Goal: Task Accomplishment & Management: Use online tool/utility

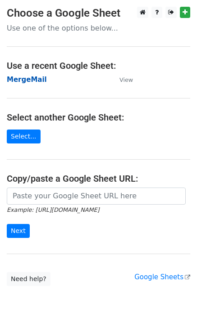
click at [29, 84] on strong "MergeMail" at bounding box center [27, 80] width 40 height 8
click at [34, 81] on strong "MergeMail" at bounding box center [27, 80] width 40 height 8
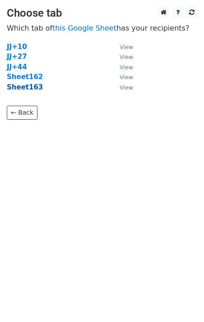
click at [30, 88] on strong "Sheet163" at bounding box center [25, 87] width 36 height 8
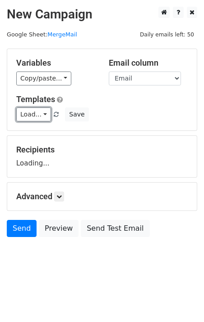
click at [34, 114] on link "Load..." at bounding box center [33, 115] width 35 height 14
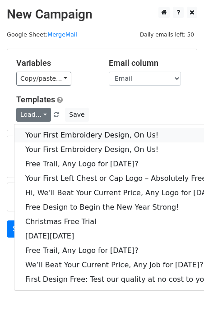
click at [69, 136] on link "Your First Embroidery Design, On Us!" at bounding box center [123, 135] width 218 height 14
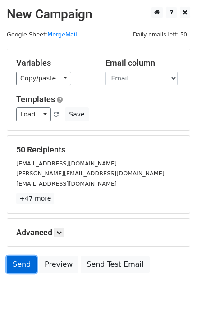
click at [24, 271] on link "Send" at bounding box center [22, 264] width 30 height 17
